Goal: Information Seeking & Learning: Learn about a topic

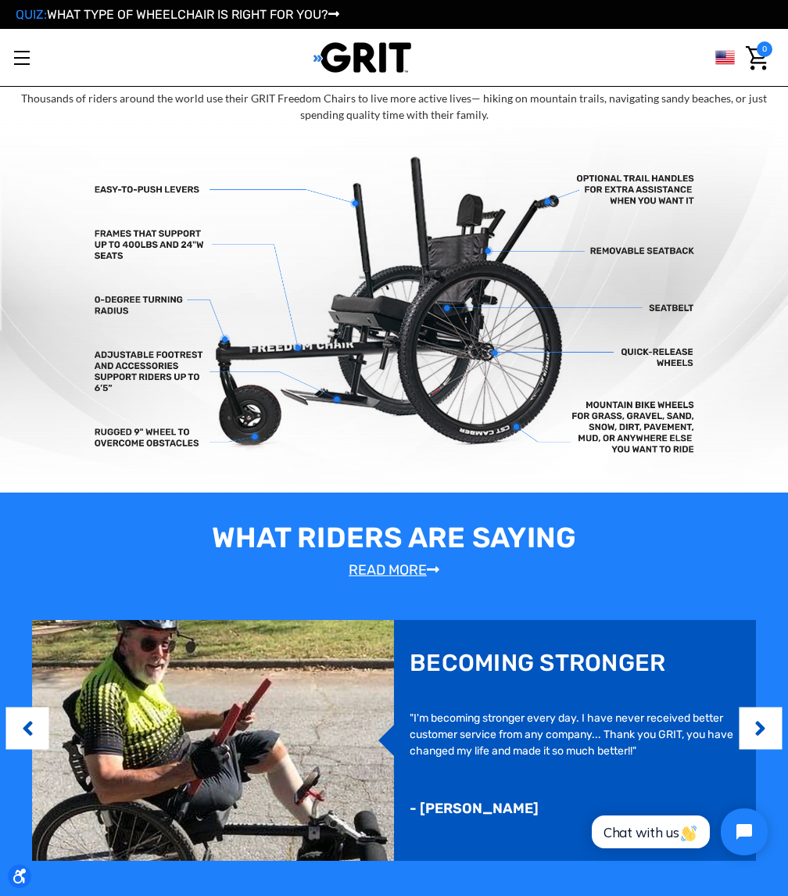
click at [0, 0] on link "Shop All" at bounding box center [0, 0] width 0 height 0
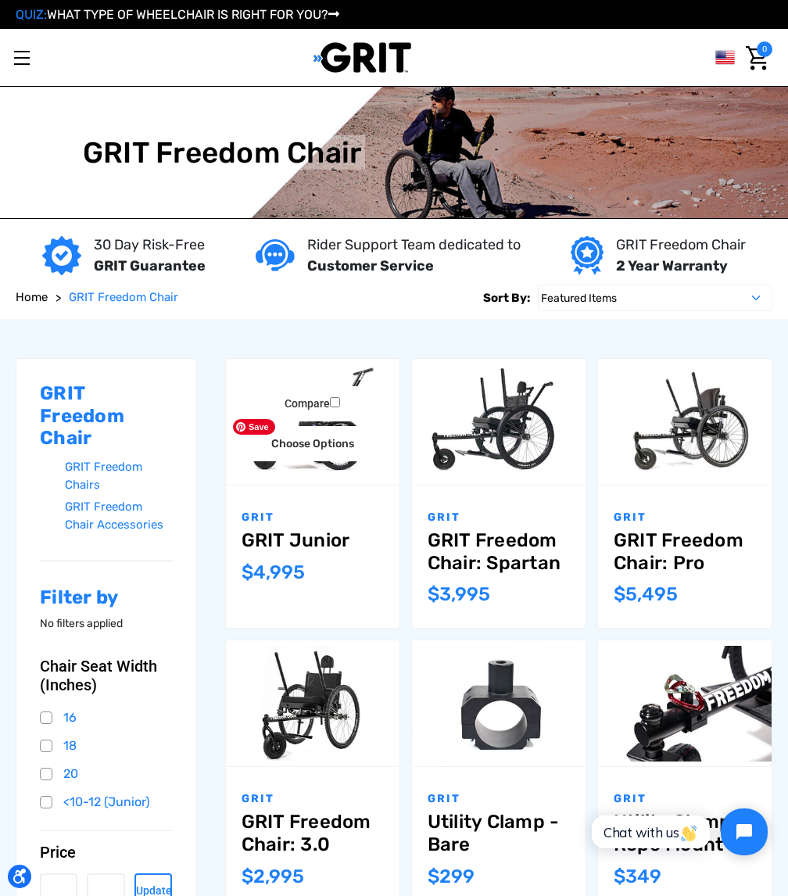
click at [362, 424] on img "GRIT Junior,$4,995.00\a" at bounding box center [312, 421] width 173 height 116
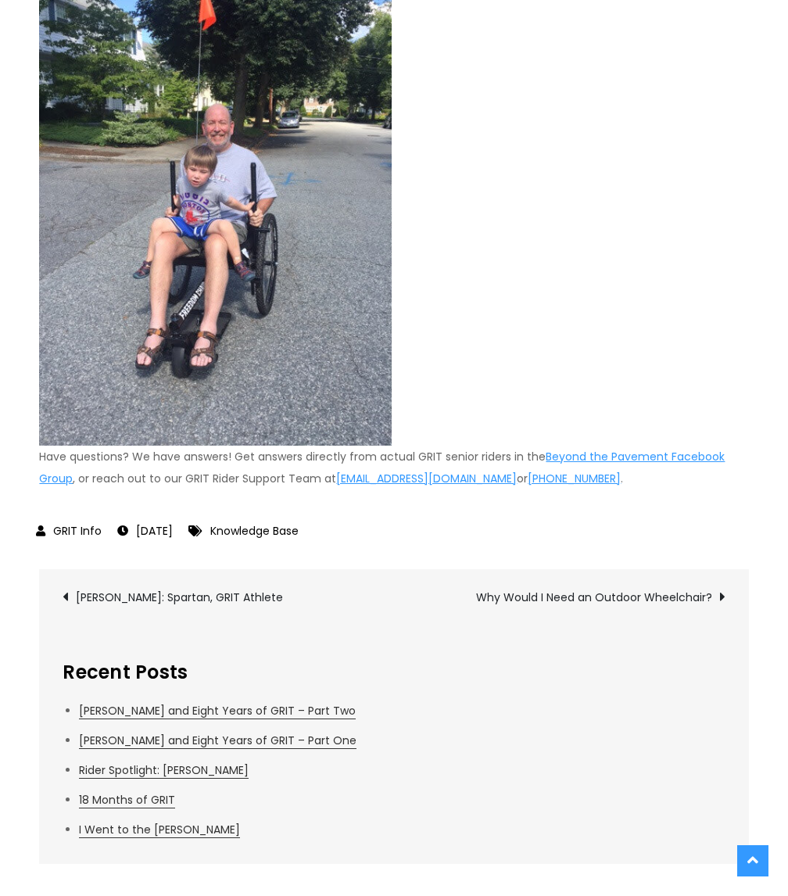
scroll to position [3096, 0]
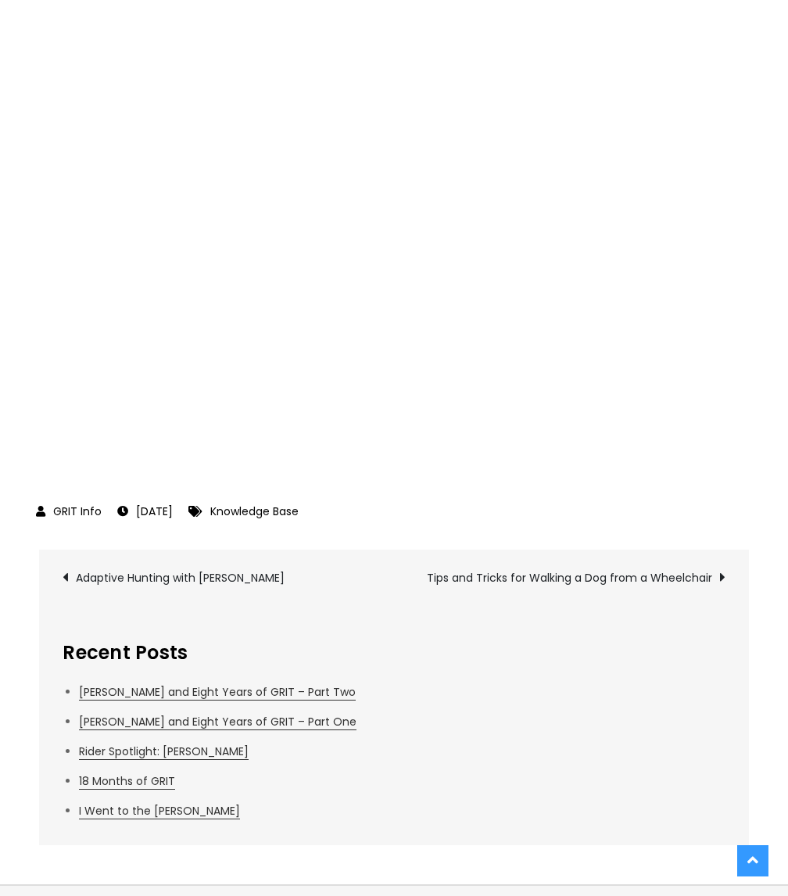
scroll to position [1597, 0]
